Goal: Obtain resource: Download file/media

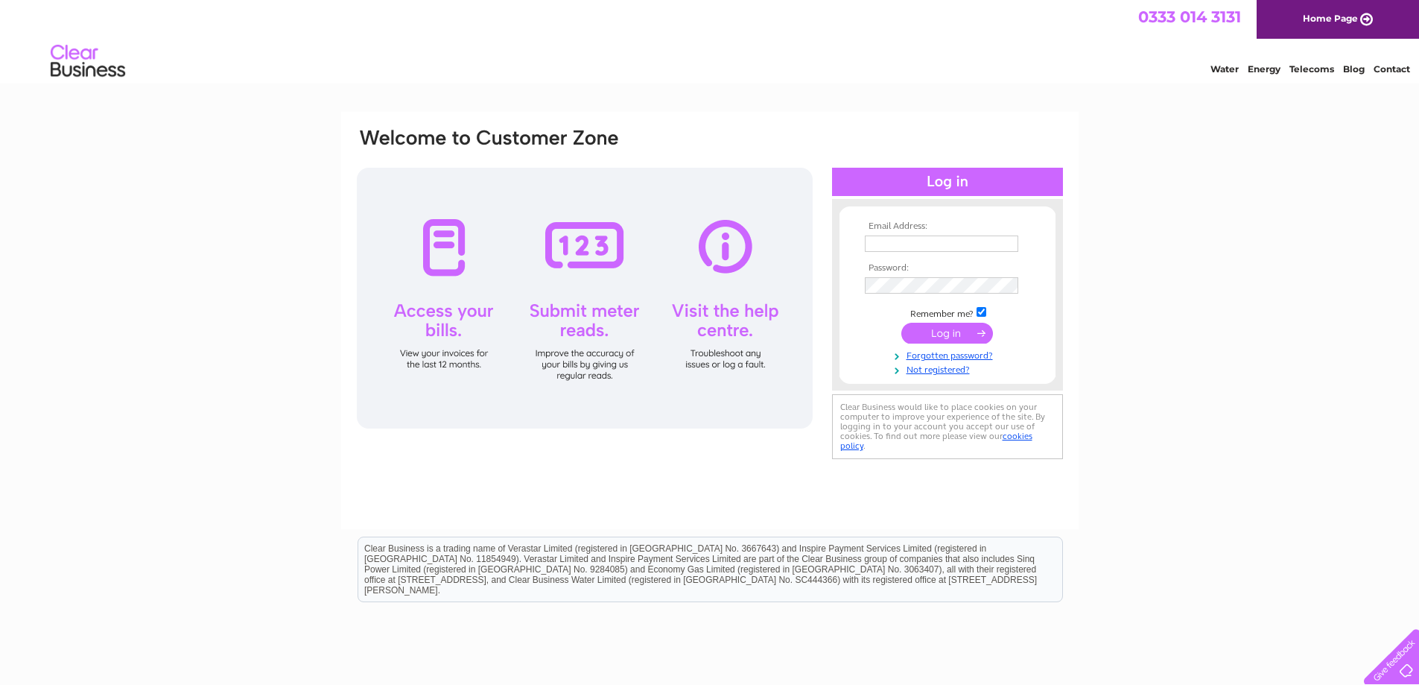
click at [950, 240] on input "text" at bounding box center [941, 243] width 153 height 16
type input "fvdinvoices@firthvickers.co.uk"
click at [949, 334] on input "submit" at bounding box center [948, 334] width 92 height 21
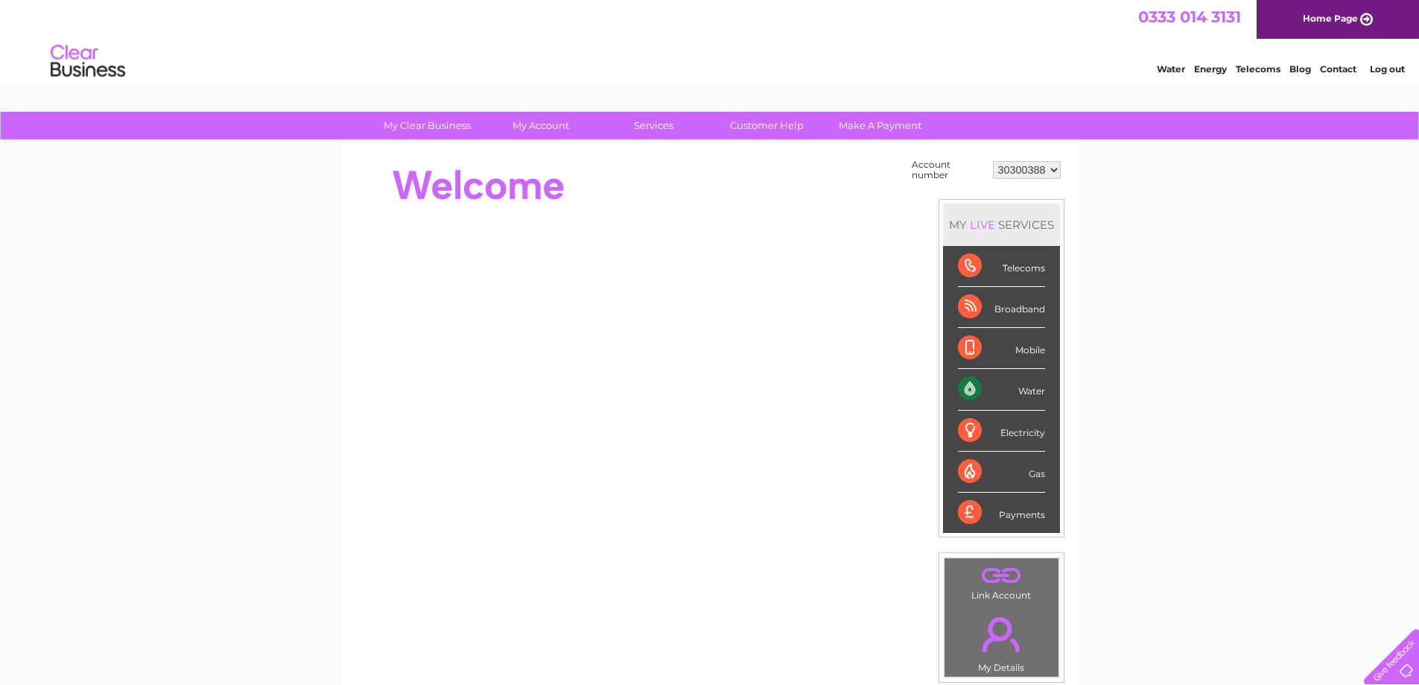
click at [1026, 392] on div "Water" at bounding box center [1001, 389] width 87 height 41
click at [972, 388] on div "Water" at bounding box center [1001, 389] width 87 height 41
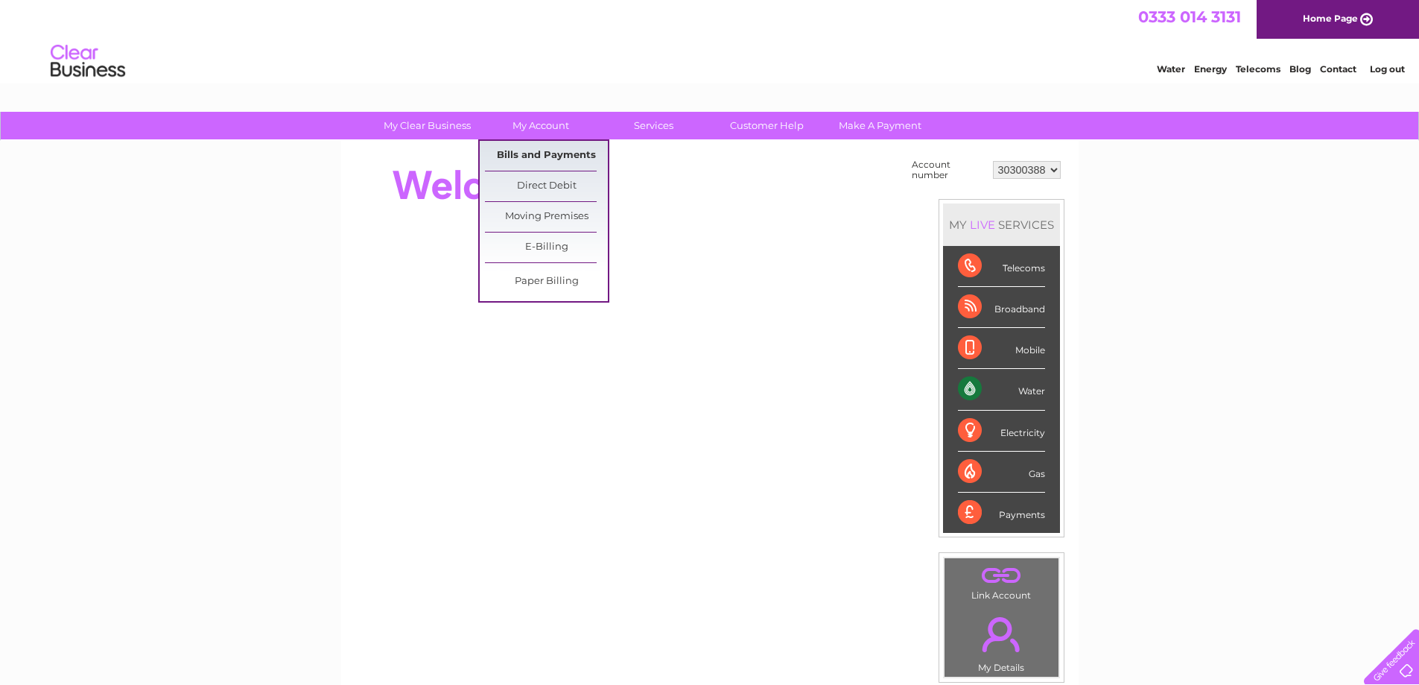
click at [554, 148] on link "Bills and Payments" at bounding box center [546, 156] width 123 height 30
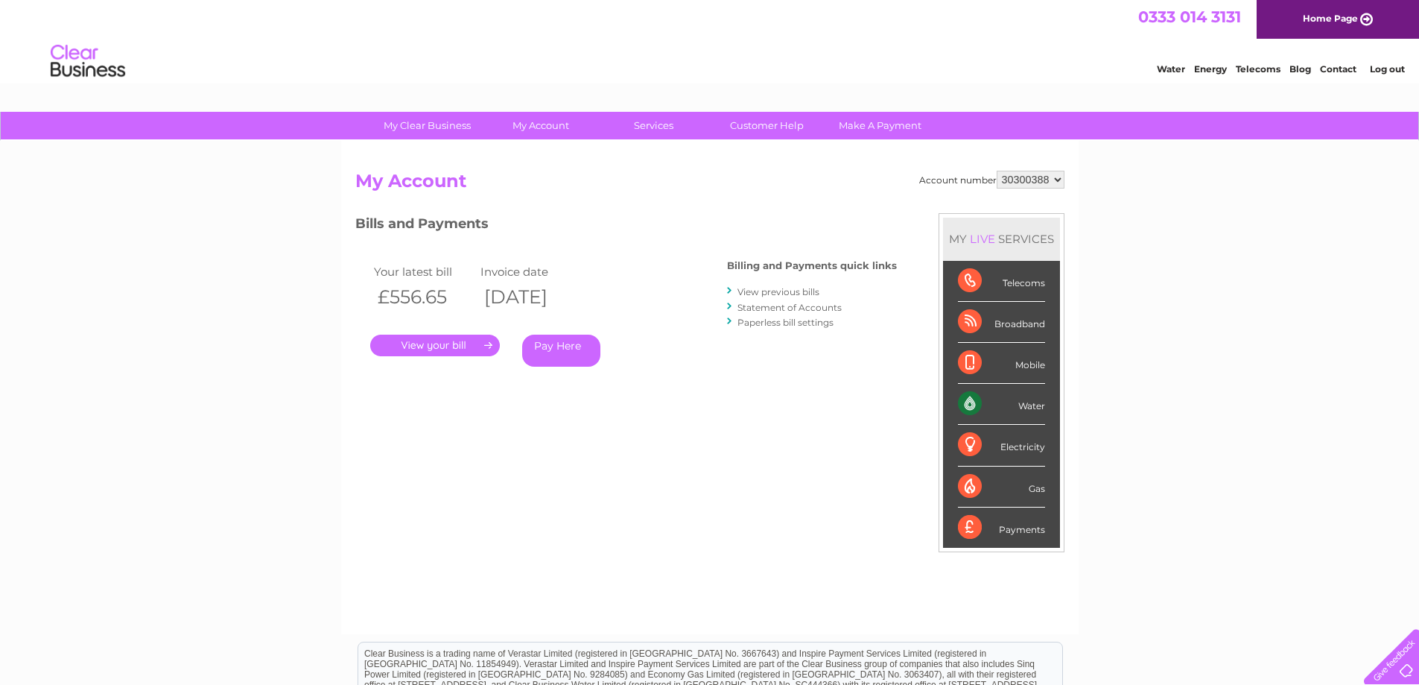
click at [753, 293] on link "View previous bills" at bounding box center [779, 291] width 82 height 11
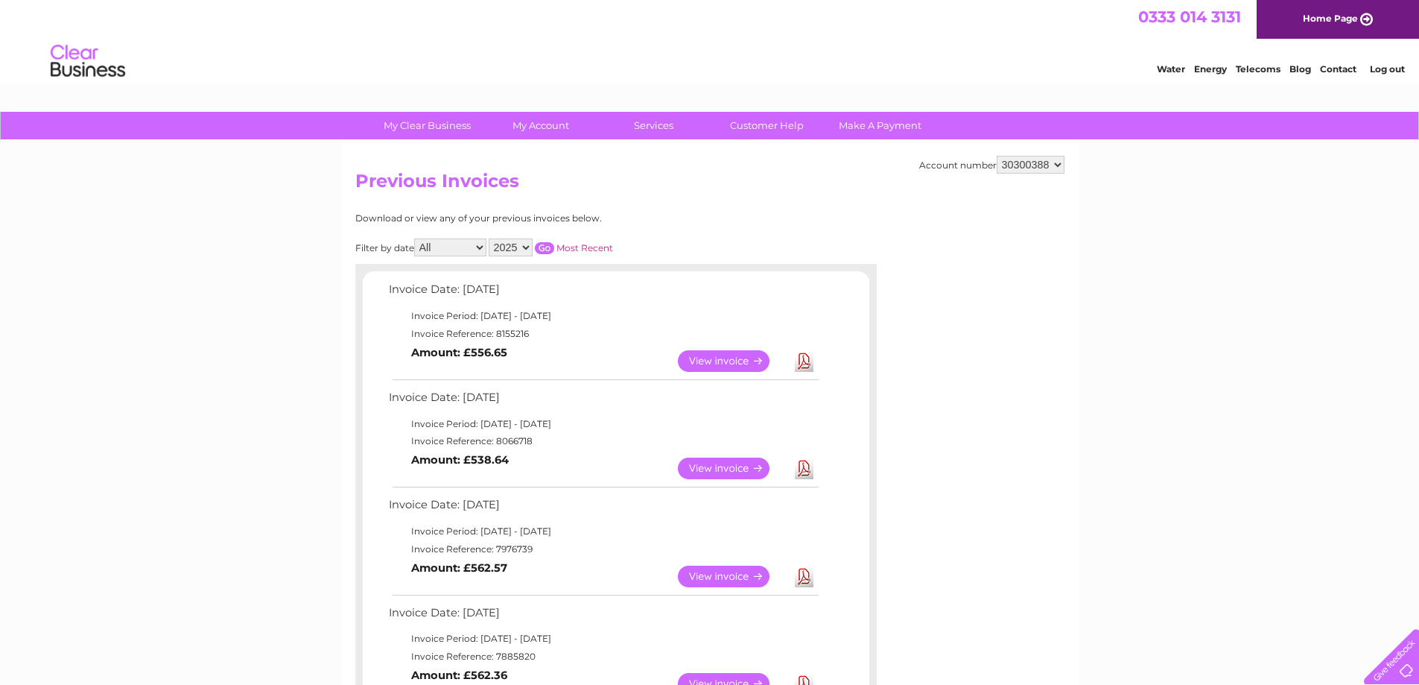
click at [715, 472] on link "View" at bounding box center [733, 468] width 110 height 22
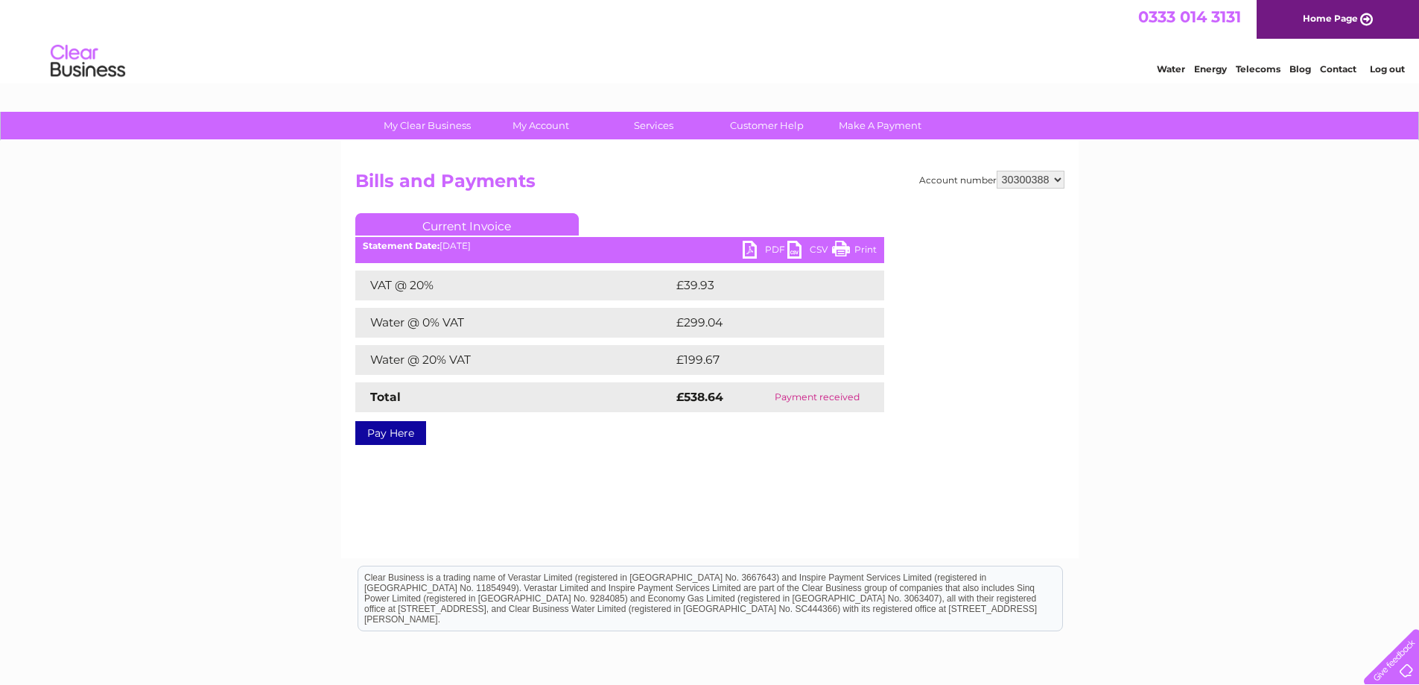
click at [770, 248] on link "PDF" at bounding box center [765, 252] width 45 height 22
click at [759, 250] on link "PDF" at bounding box center [765, 252] width 45 height 22
click at [776, 246] on link "PDF" at bounding box center [765, 252] width 45 height 22
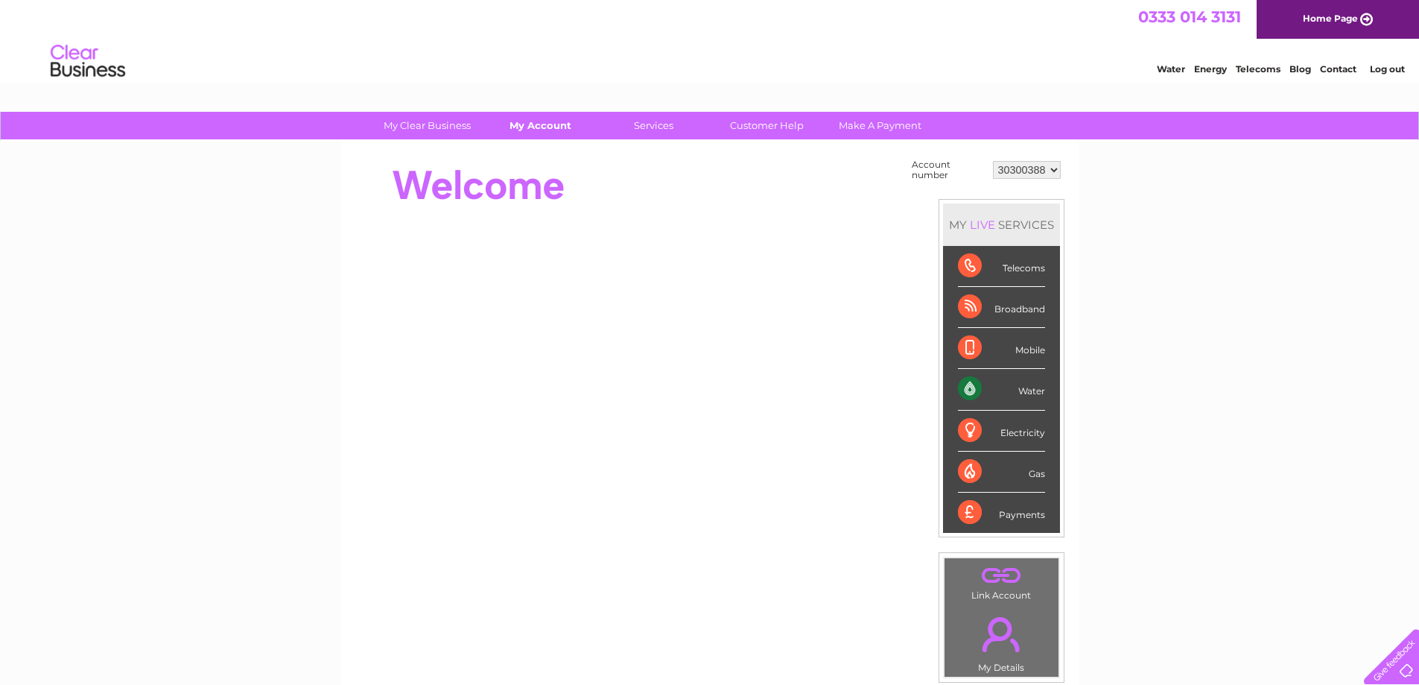
click at [537, 127] on link "My Account" at bounding box center [540, 126] width 123 height 28
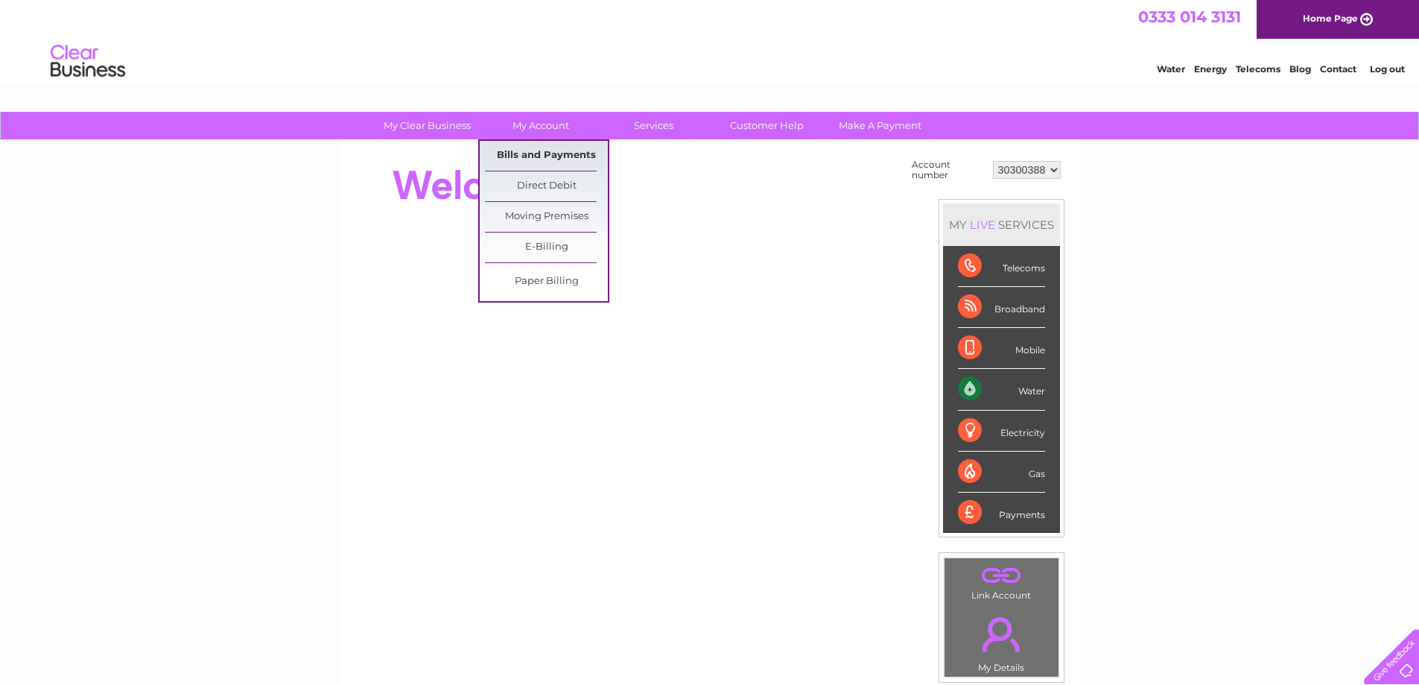
click at [552, 159] on link "Bills and Payments" at bounding box center [546, 156] width 123 height 30
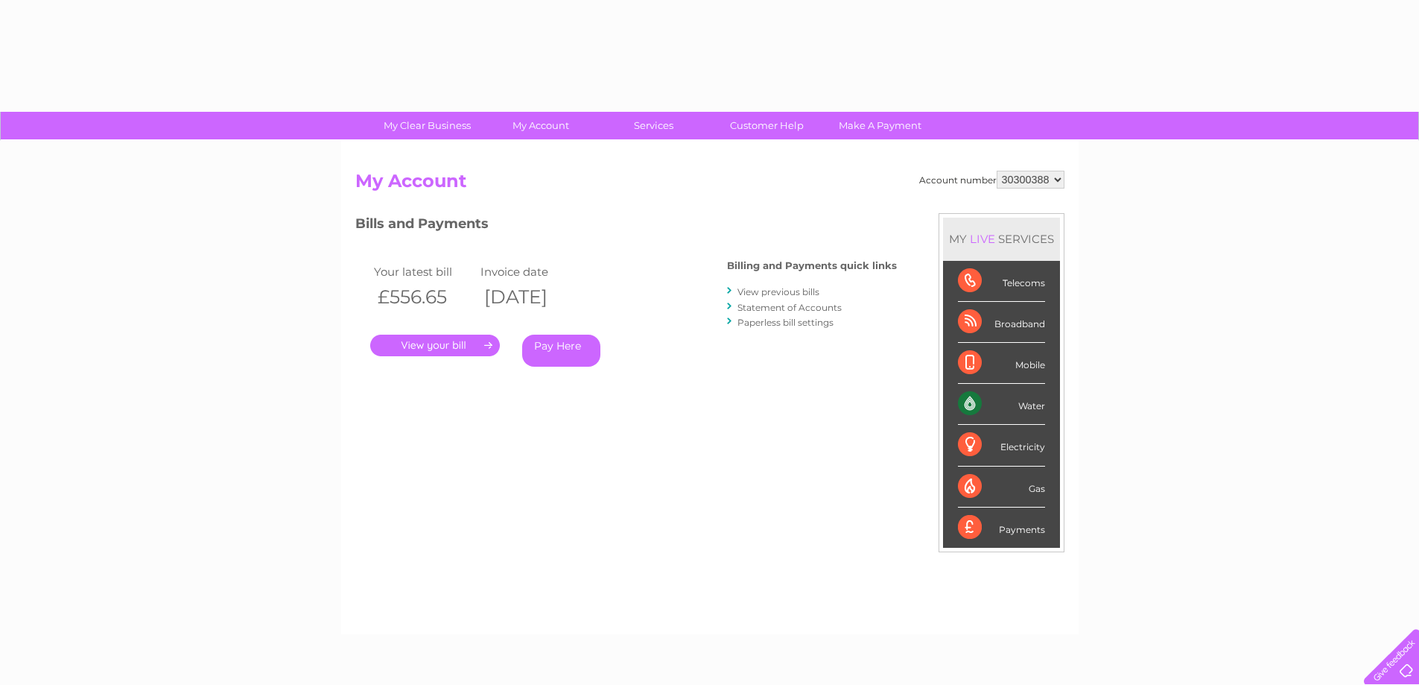
click at [454, 344] on link "." at bounding box center [435, 346] width 130 height 22
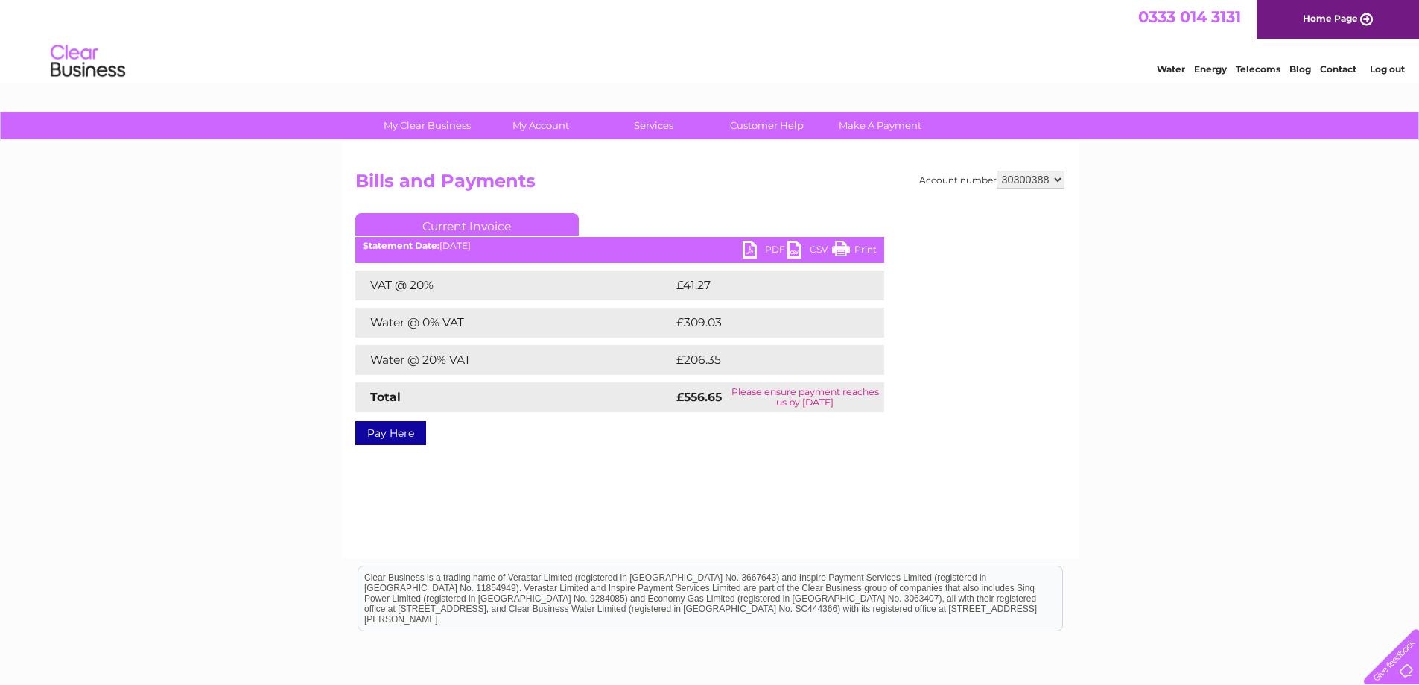
click at [774, 249] on link "PDF" at bounding box center [765, 252] width 45 height 22
